Goal: Information Seeking & Learning: Learn about a topic

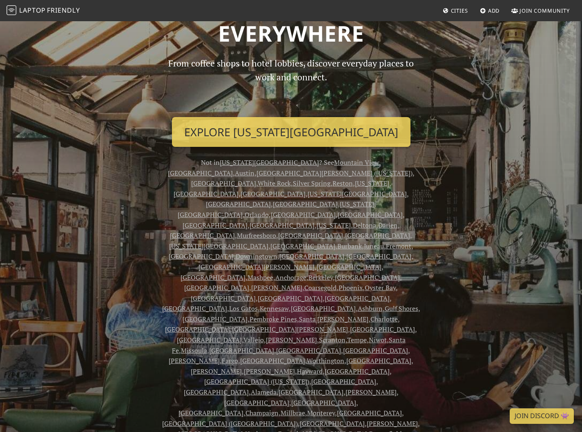
scroll to position [75, 0]
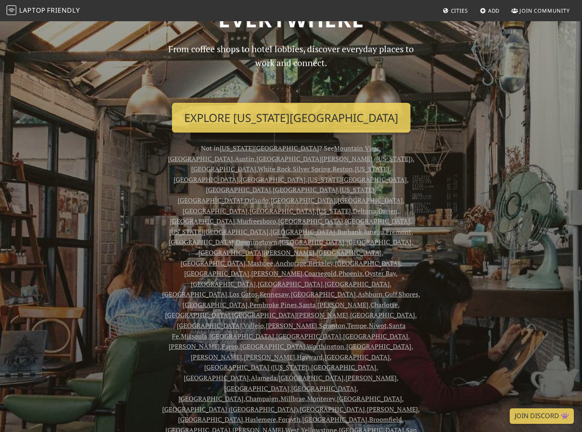
click at [453, 8] on span "Cities" at bounding box center [459, 10] width 17 height 7
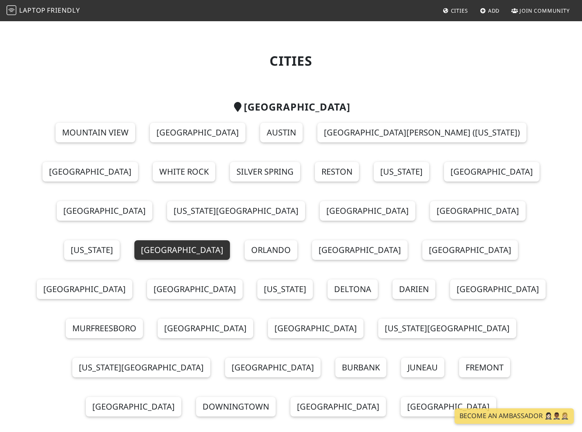
click at [230, 240] on link "[GEOGRAPHIC_DATA]" at bounding box center [182, 250] width 96 height 20
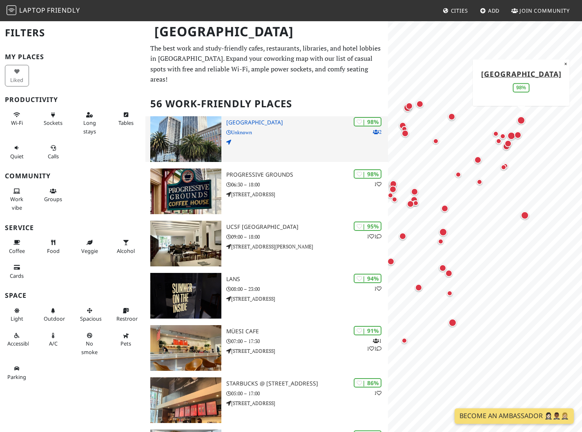
click at [268, 129] on p "Unknown" at bounding box center [307, 133] width 162 height 8
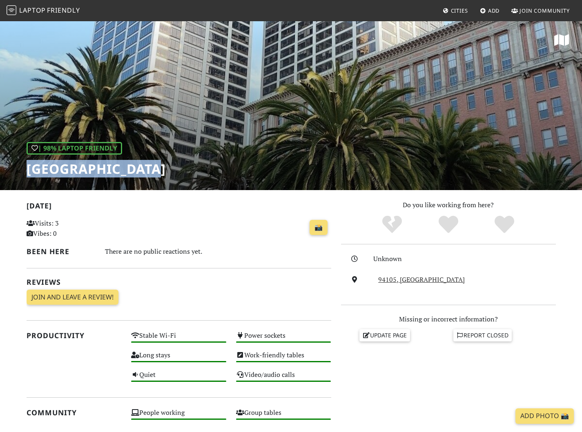
drag, startPoint x: 25, startPoint y: 167, endPoint x: 224, endPoint y: 167, distance: 198.8
click at [224, 167] on div "| 98% Laptop Friendly One Market Plaza" at bounding box center [291, 105] width 582 height 170
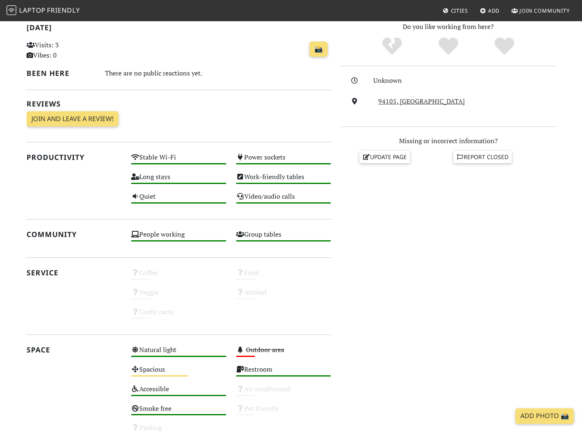
scroll to position [304, 0]
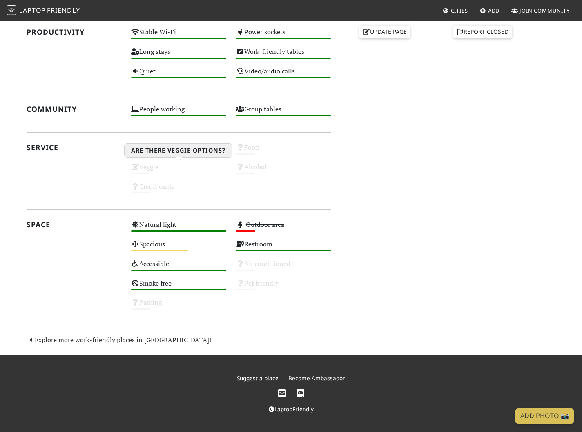
copy h1 "One Market Plaza"
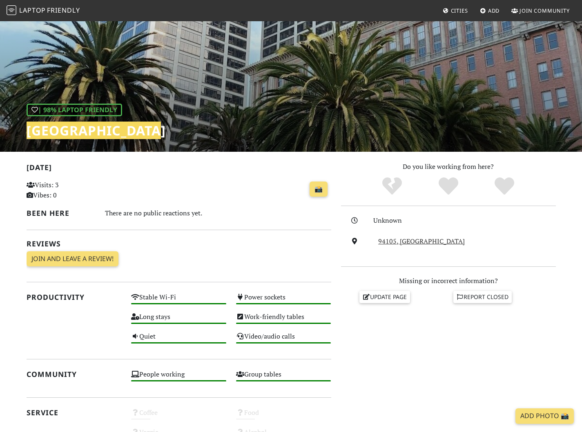
scroll to position [0, 0]
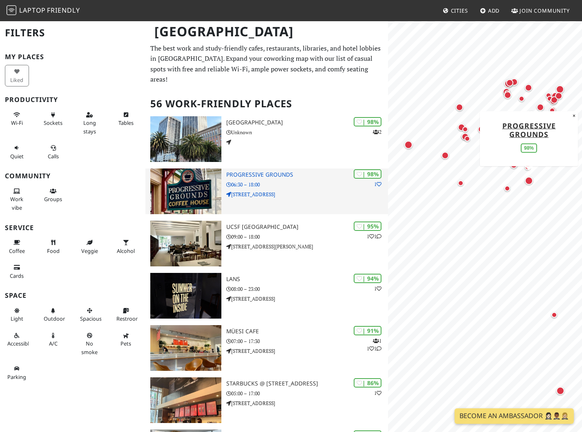
click at [253, 169] on div "| 98% 1 Progressive Grounds 06:30 – 18:00 400 Cortland Ave" at bounding box center [307, 192] width 162 height 46
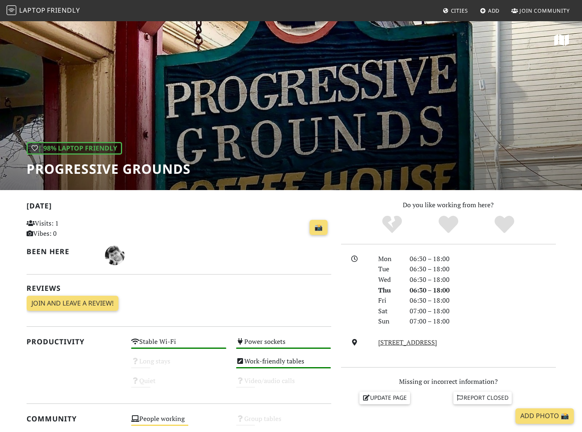
click at [220, 241] on div "📸" at bounding box center [230, 231] width 209 height 29
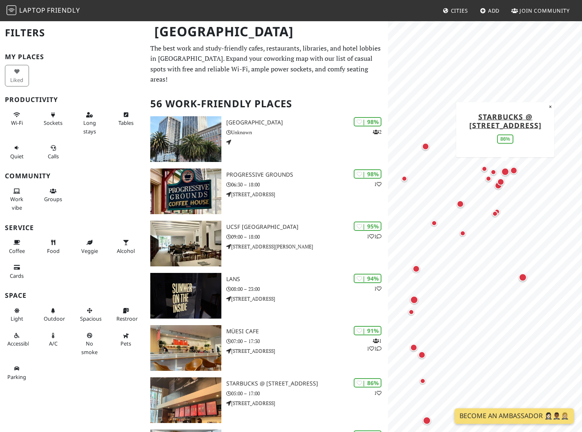
click at [505, 169] on div "Map marker" at bounding box center [505, 172] width 8 height 8
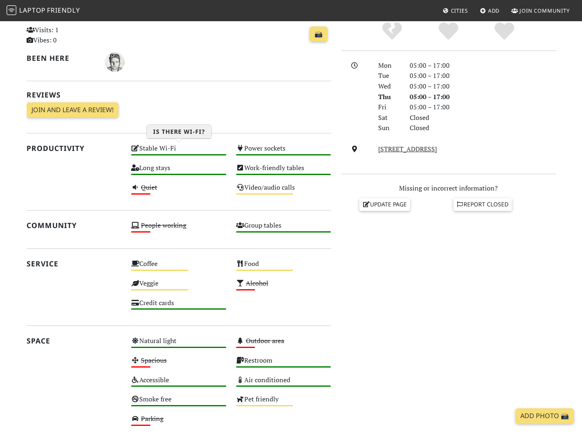
scroll to position [196, 0]
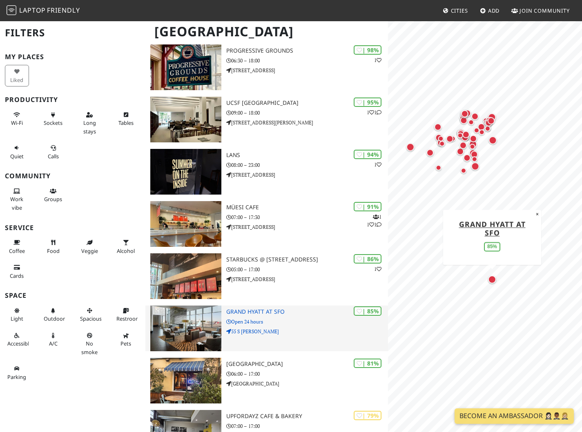
scroll to position [135, 0]
